Goal: Task Accomplishment & Management: Use online tool/utility

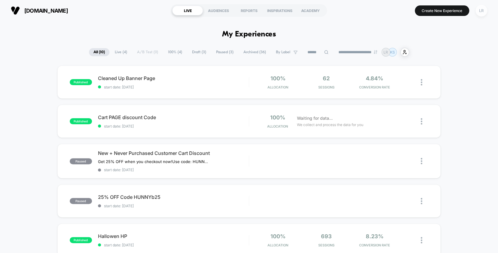
click at [484, 14] on div "LR" at bounding box center [482, 11] width 12 height 12
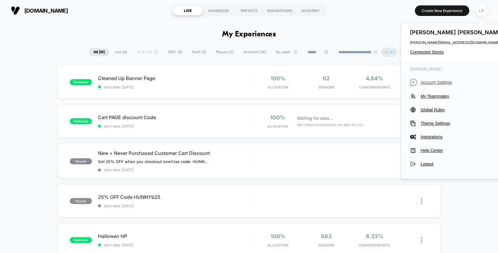
click at [444, 84] on span "Account Settings" at bounding box center [463, 82] width 85 height 5
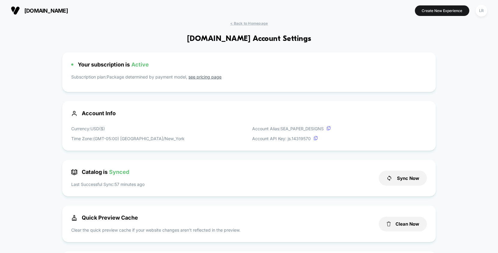
scroll to position [81, 0]
click at [216, 78] on link "see pricing page" at bounding box center [205, 76] width 33 height 5
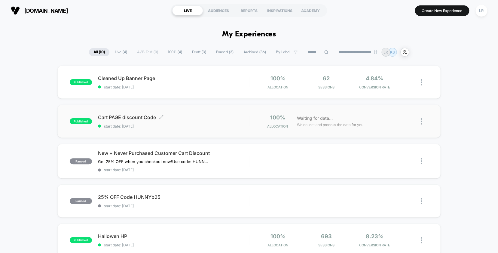
click at [197, 125] on span "start date: [DATE]" at bounding box center [173, 126] width 151 height 5
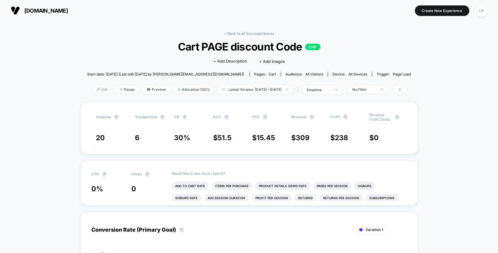
click at [97, 89] on span "Edit" at bounding box center [102, 89] width 20 height 8
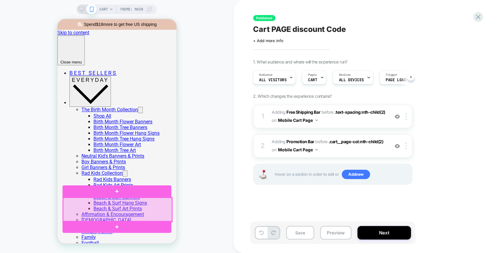
click at [151, 207] on div at bounding box center [117, 210] width 109 height 24
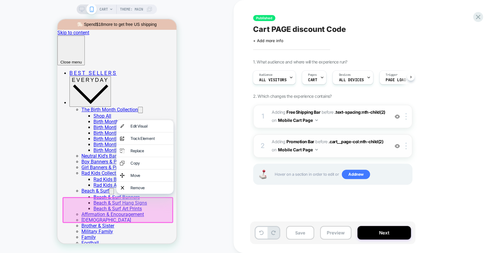
click at [366, 153] on span "#_loomi_addon_1759012018104 Adding Promotion Bar BEFORE .cart__page-col:nth-chi…" at bounding box center [329, 146] width 115 height 16
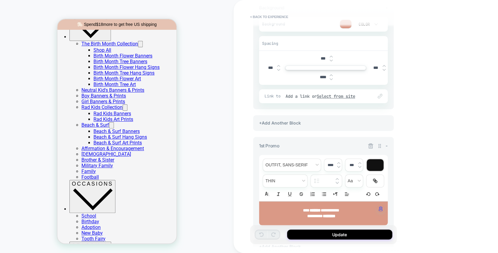
scroll to position [161, 0]
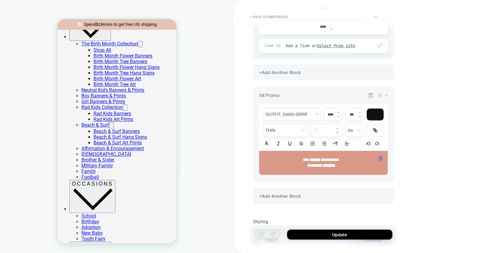
click at [310, 161] on strong "*******" at bounding box center [315, 160] width 11 height 4
drag, startPoint x: 341, startPoint y: 167, endPoint x: 345, endPoint y: 167, distance: 3.9
click at [345, 167] on p "********* ********" at bounding box center [321, 166] width 112 height 6
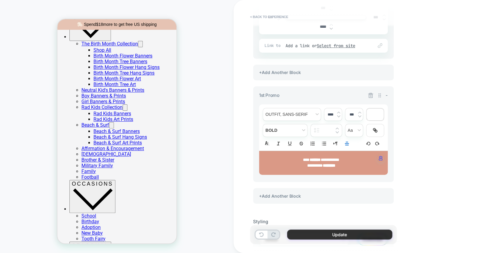
click at [337, 232] on button "Update" at bounding box center [339, 235] width 105 height 10
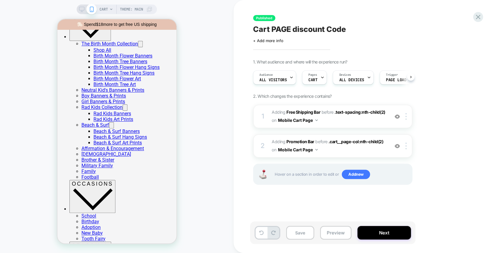
scroll to position [0, 0]
click at [390, 233] on button "Next" at bounding box center [385, 233] width 54 height 14
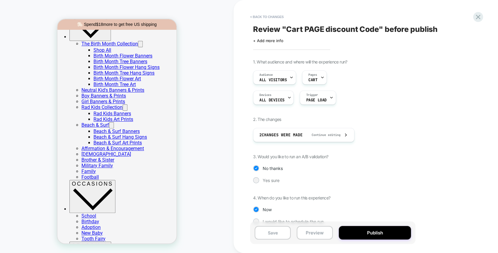
click at [390, 233] on button "Publish" at bounding box center [375, 233] width 72 height 14
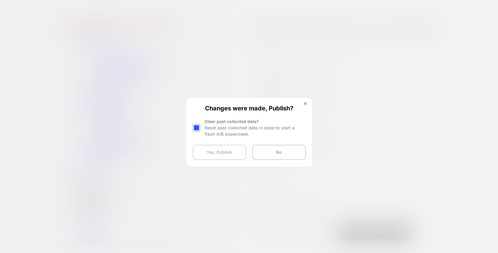
click at [235, 152] on button "Yes, Publish" at bounding box center [220, 152] width 54 height 15
